Goal: Unclear

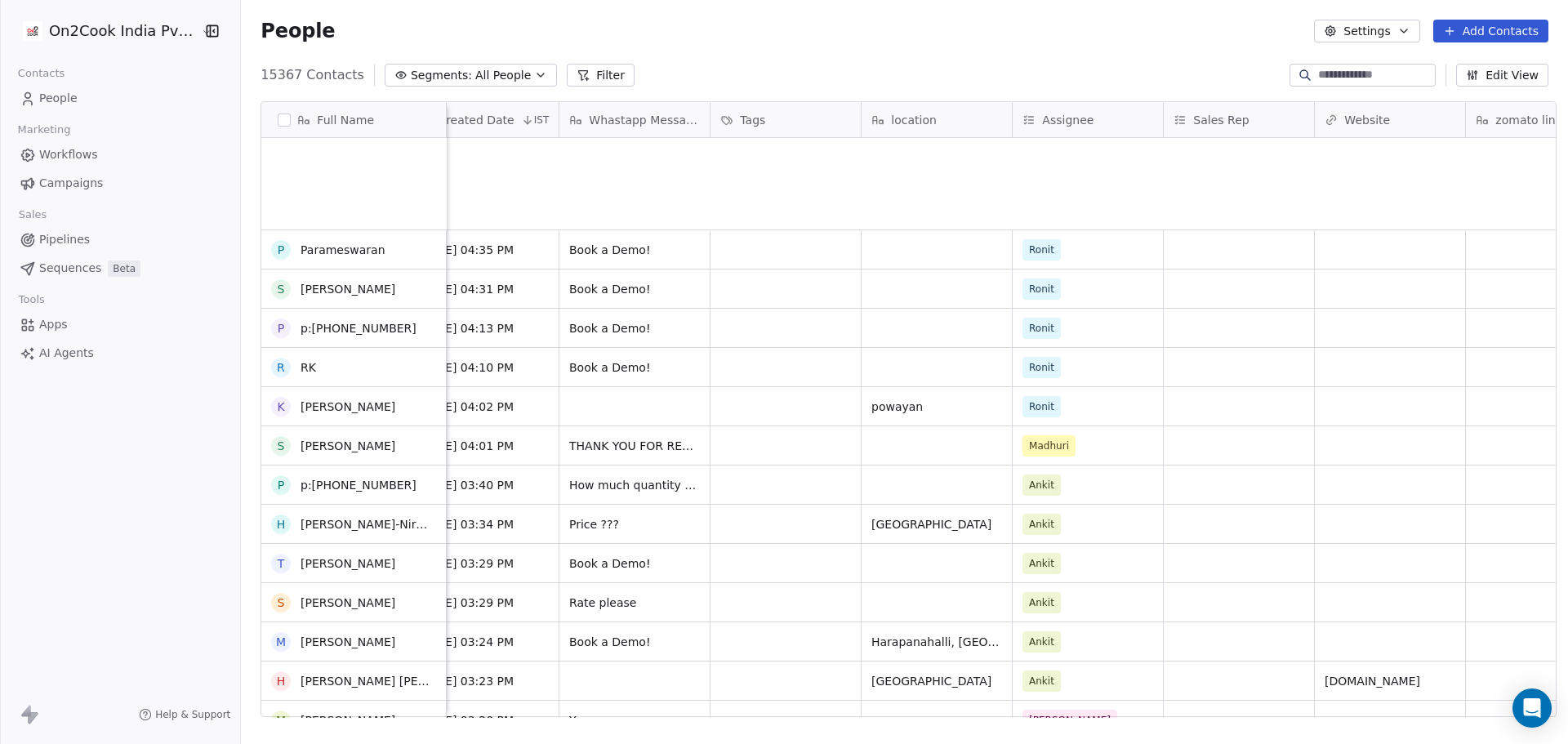
scroll to position [1537, 0]
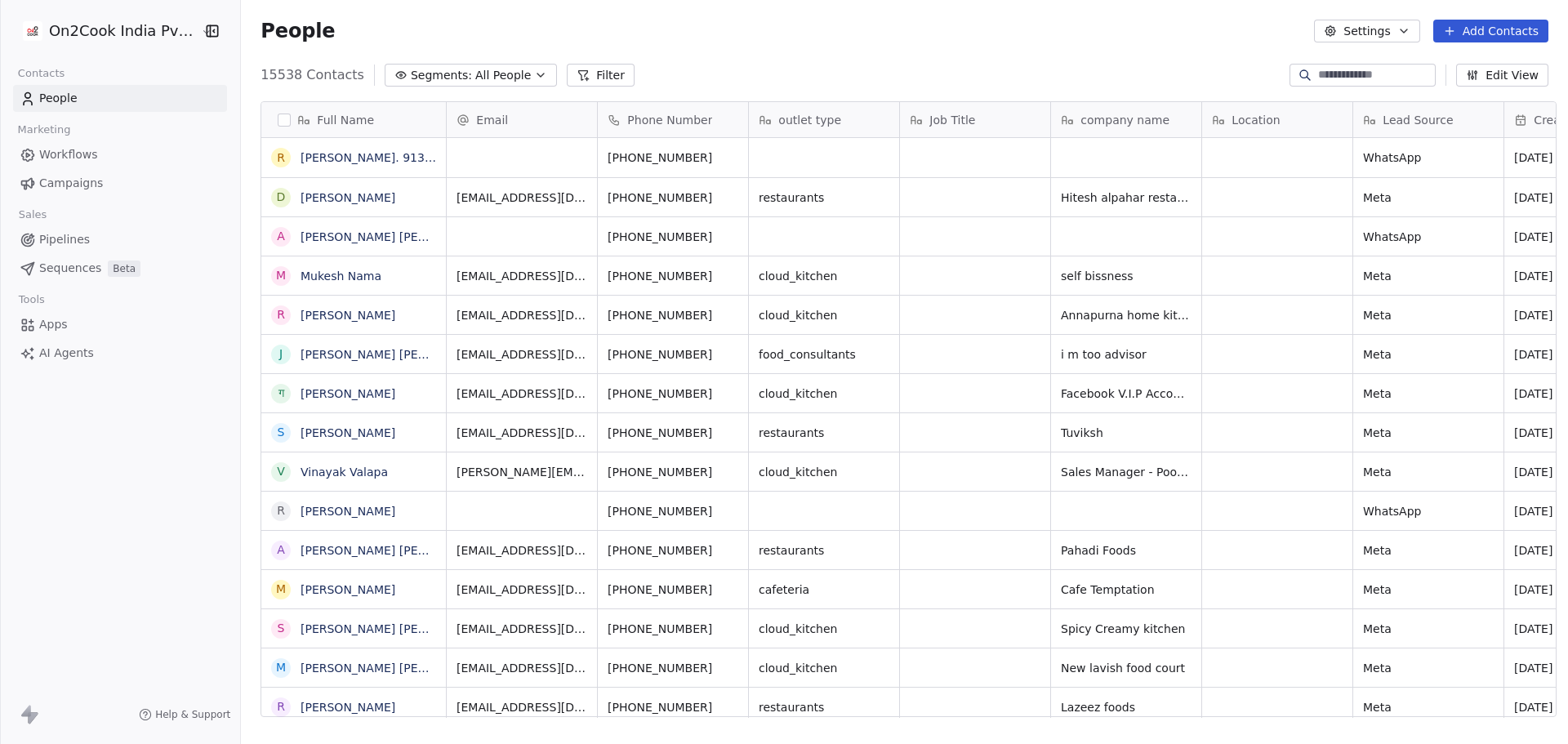
scroll to position [642, 1322]
